Goal: Task Accomplishment & Management: Complete application form

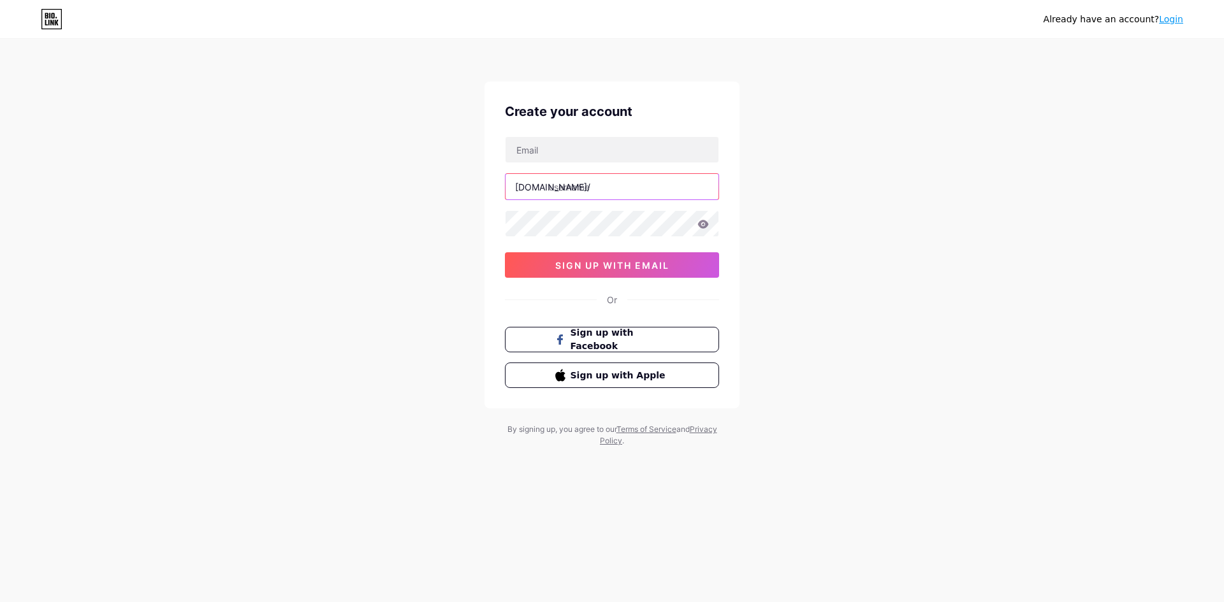
click at [590, 190] on input "text" at bounding box center [611, 186] width 213 height 25
drag, startPoint x: 549, startPoint y: 185, endPoint x: 619, endPoint y: 190, distance: 69.7
click at [619, 190] on input "ngoanh" at bounding box center [611, 186] width 213 height 25
type input "anhngo"
click at [588, 147] on input "text" at bounding box center [611, 149] width 213 height 25
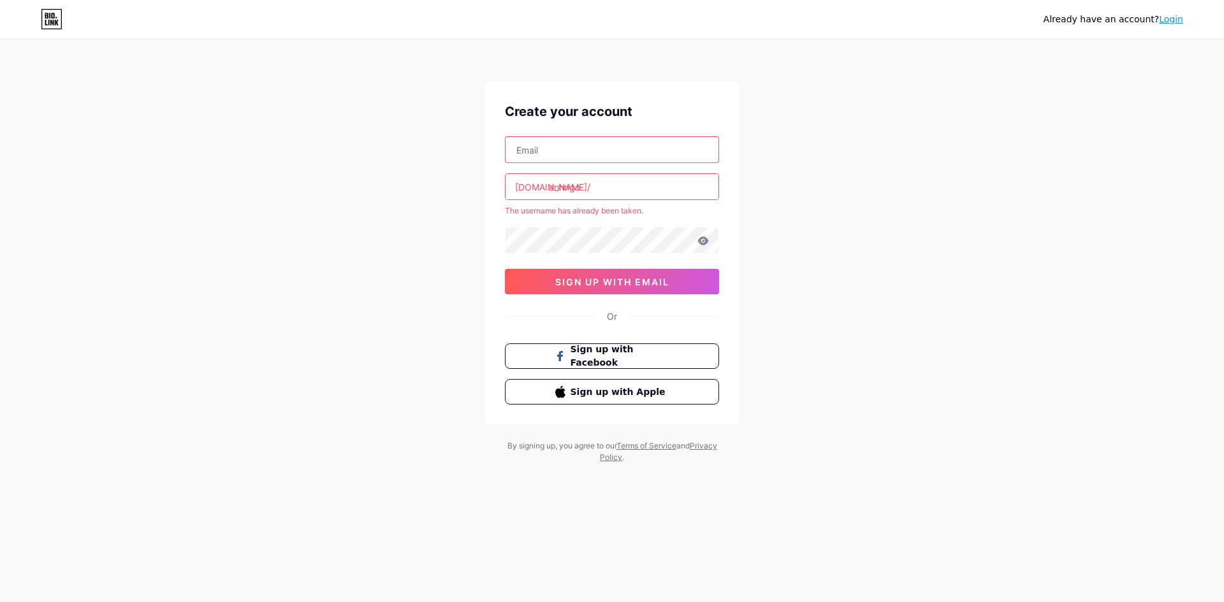
type input "cskh.vantaitps@gmail.com"
click at [705, 240] on icon at bounding box center [702, 240] width 11 height 9
click at [607, 280] on span "sign up with email" at bounding box center [612, 282] width 114 height 11
click at [604, 182] on input "anhngo" at bounding box center [611, 186] width 213 height 25
drag, startPoint x: 549, startPoint y: 187, endPoint x: 601, endPoint y: 188, distance: 51.6
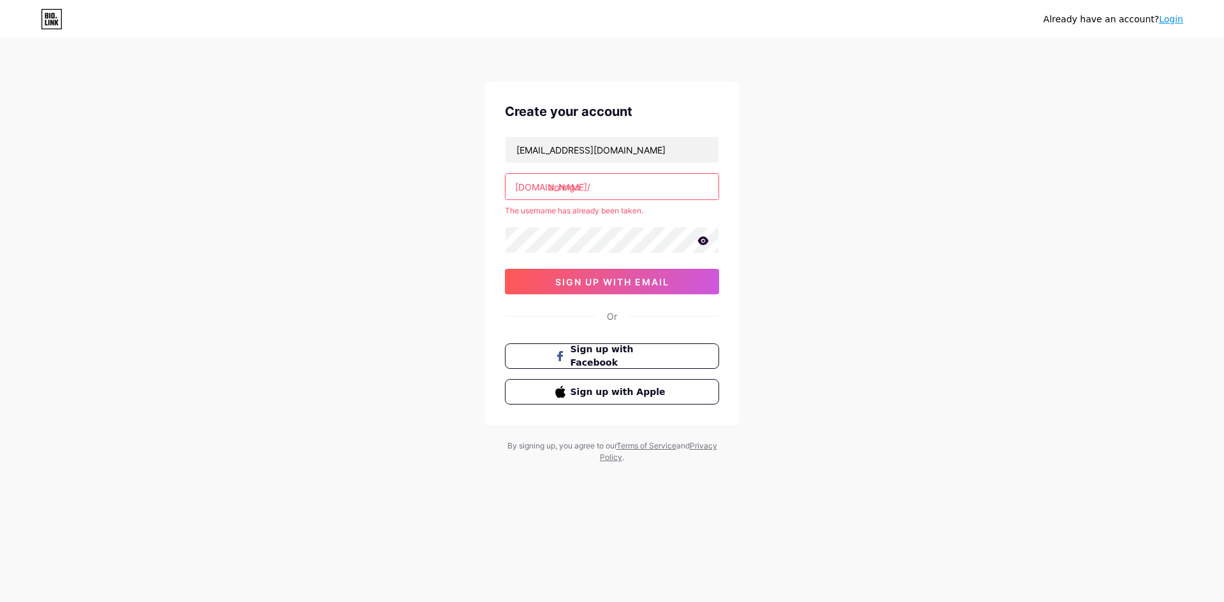
click at [601, 188] on input "anhngo" at bounding box center [611, 186] width 213 height 25
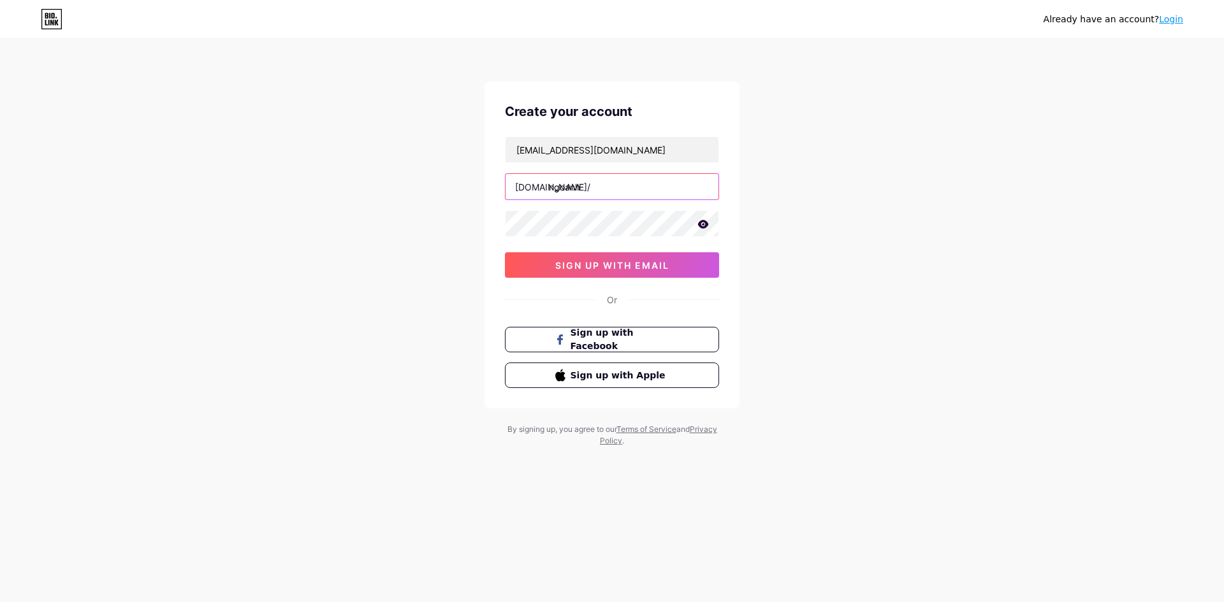
type input "ngoanh"
drag, startPoint x: 853, startPoint y: 313, endPoint x: 775, endPoint y: 298, distance: 79.2
click at [852, 313] on div "Already have an account? Login Create your account cskh.vantaitps@gmail.com bio…" at bounding box center [612, 244] width 1224 height 488
click at [591, 262] on span "sign up with email" at bounding box center [612, 265] width 114 height 11
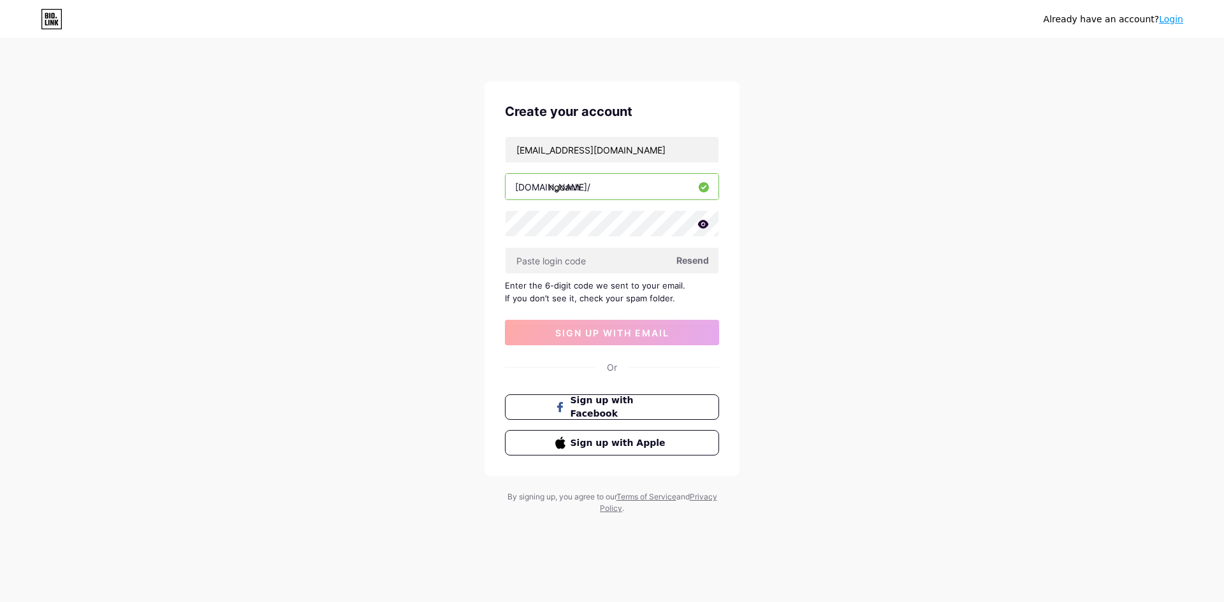
click at [693, 263] on span "Resend" at bounding box center [692, 260] width 33 height 13
click at [927, 340] on div "Already have an account? Login Create your account cskh.vantaitps@gmail.com bio…" at bounding box center [612, 277] width 1224 height 555
click at [814, 293] on div "Already have an account? Login Create your account cskh.vantaitps@gmail.com bio…" at bounding box center [612, 277] width 1224 height 555
click at [688, 261] on span "Resend" at bounding box center [692, 260] width 33 height 13
drag, startPoint x: 535, startPoint y: 148, endPoint x: 496, endPoint y: 149, distance: 38.2
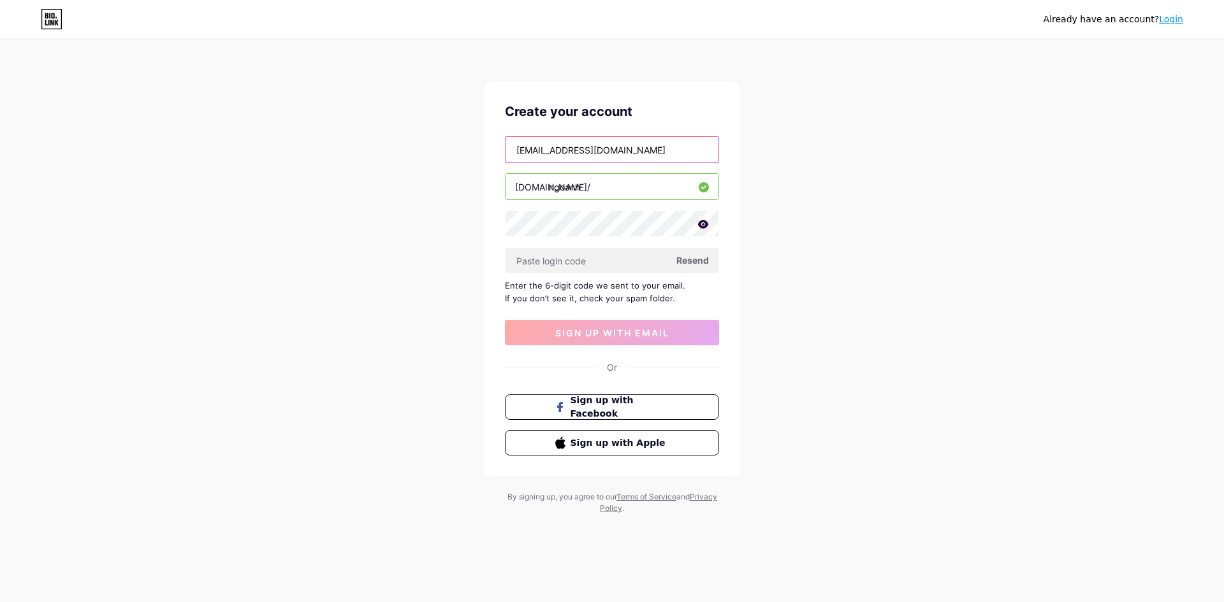
click at [496, 149] on div "Create your account cskh.vantaitps@gmail.com bio.link/ ngoanh Resend Enter the …" at bounding box center [611, 279] width 255 height 394
type input "[EMAIL_ADDRESS][DOMAIN_NAME]"
click at [328, 369] on div "Already have an account? Login Create your account vanhanh.vantaitps@gmail.com …" at bounding box center [612, 277] width 1224 height 555
click at [655, 333] on span "sign up with email" at bounding box center [612, 333] width 114 height 11
drag, startPoint x: 693, startPoint y: 261, endPoint x: 460, endPoint y: 246, distance: 233.8
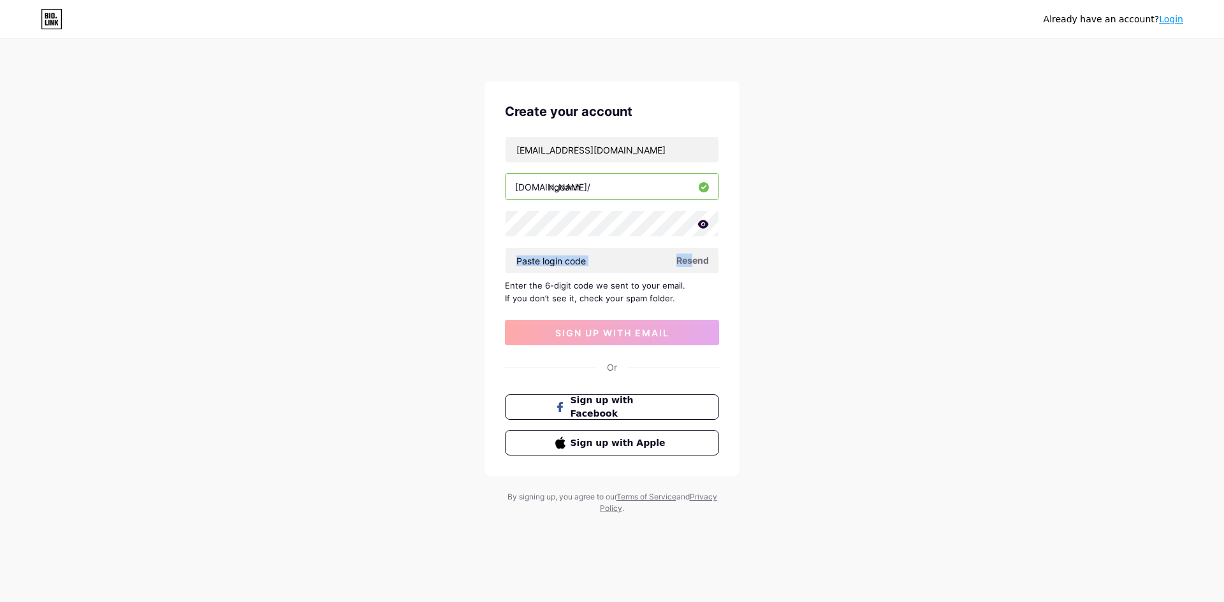
click at [460, 246] on div "Already have an account? Login Create your account vanhanh.vantaitps@gmail.com …" at bounding box center [612, 277] width 1224 height 555
click at [691, 256] on span "Resend" at bounding box center [692, 260] width 33 height 13
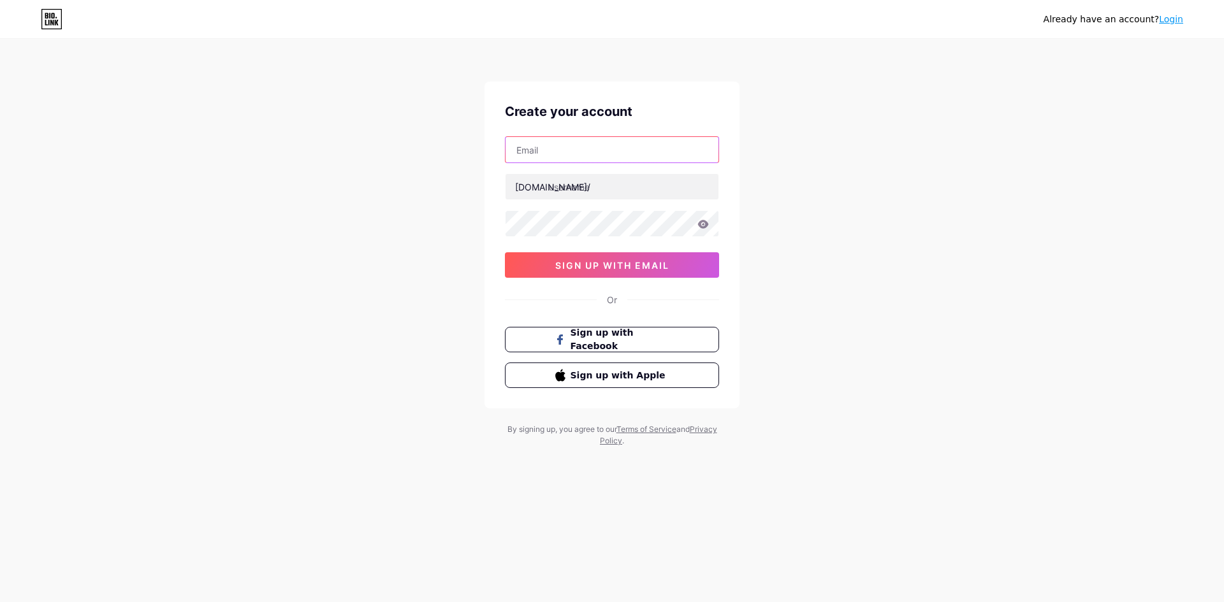
click at [598, 148] on input "text" at bounding box center [611, 149] width 213 height 25
type input "[EMAIL_ADDRESS][DOMAIN_NAME]"
type input "ngoanh"
click at [706, 227] on icon at bounding box center [703, 224] width 11 height 8
drag, startPoint x: 435, startPoint y: 280, endPoint x: 639, endPoint y: 274, distance: 203.4
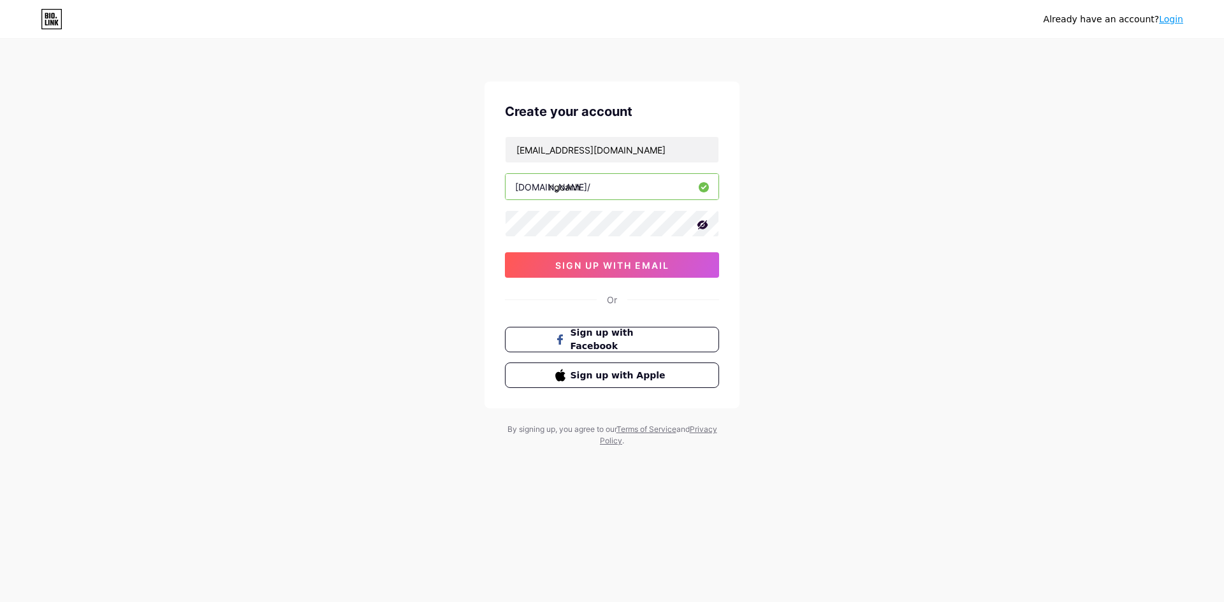
click at [436, 280] on div "Already have an account? Login Create your account [PERSON_NAME][EMAIL_ADDRESS]…" at bounding box center [612, 244] width 1224 height 488
click at [632, 266] on span "sign up with email" at bounding box center [612, 265] width 114 height 11
